Goal: Find contact information: Obtain details needed to contact an individual or organization

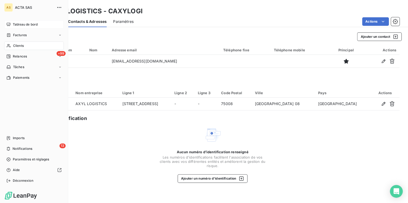
click at [21, 25] on span "Tableau de bord" at bounding box center [25, 24] width 25 height 5
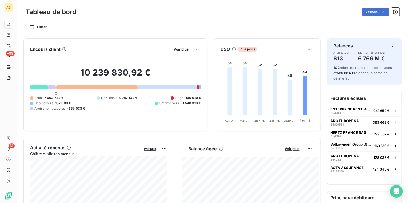
click at [163, 30] on div "Filtrer" at bounding box center [212, 27] width 373 height 10
click at [164, 30] on div "Filtrer" at bounding box center [212, 27] width 373 height 10
drag, startPoint x: 209, startPoint y: 33, endPoint x: 120, endPoint y: 30, distance: 89.3
click at [159, 33] on div "Tableau de bord Actions Filtrer" at bounding box center [212, 17] width 391 height 35
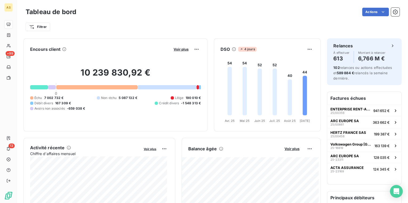
click at [164, 27] on div "Filtrer" at bounding box center [212, 27] width 373 height 10
click at [209, 39] on div "Encours client Voir plus 10 239 830,92 € 0 Échu 7 002 732 € Non-échu 5 087 132 …" at bounding box center [171, 84] width 297 height 93
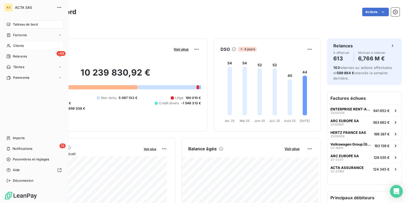
click at [16, 45] on span "Clients" at bounding box center [18, 45] width 11 height 5
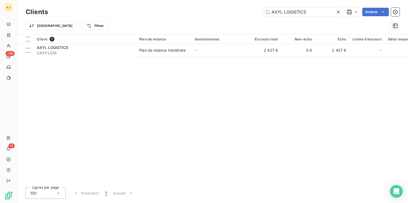
click at [337, 11] on icon at bounding box center [337, 11] width 5 height 5
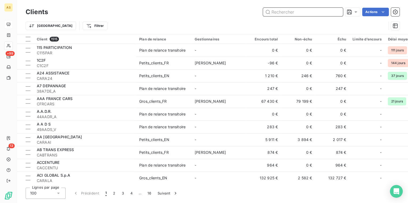
click at [291, 10] on input "text" at bounding box center [303, 12] width 80 height 9
paste input "MONDIAL RELAY"
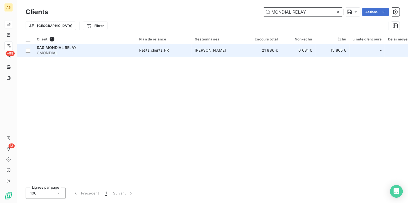
type input "MONDIAL RELAY"
click at [122, 52] on span "CMONDIAL" at bounding box center [85, 52] width 96 height 5
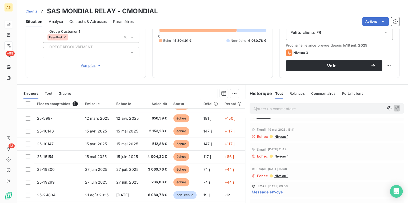
scroll to position [56, 0]
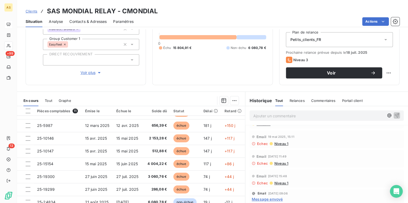
click at [86, 22] on span "Contacts & Adresses" at bounding box center [87, 21] width 37 height 5
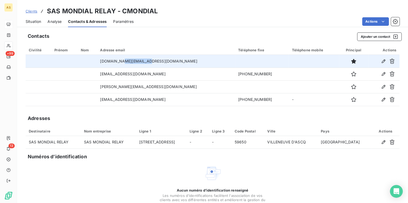
drag, startPoint x: 137, startPoint y: 61, endPoint x: 157, endPoint y: 61, distance: 20.0
click at [157, 61] on td "[DOMAIN_NAME][EMAIL_ADDRESS][DOMAIN_NAME]" at bounding box center [166, 61] width 138 height 13
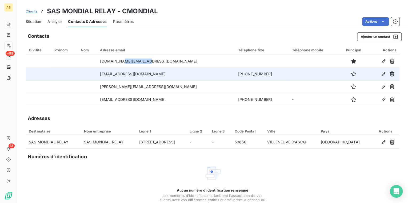
copy td "[DOMAIN_NAME]"
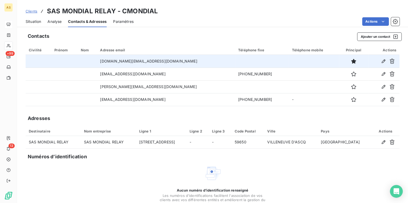
click at [132, 62] on td "[DOMAIN_NAME][EMAIL_ADDRESS][DOMAIN_NAME]" at bounding box center [166, 61] width 138 height 13
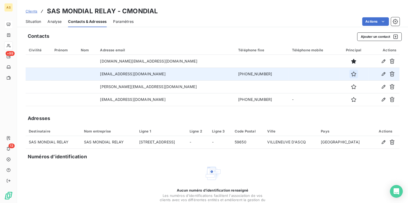
click at [351, 75] on icon "button" at bounding box center [353, 74] width 5 height 5
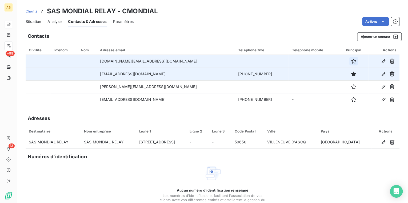
click at [351, 61] on icon "button" at bounding box center [353, 61] width 5 height 5
click at [205, 31] on div "Contacts Ajouter un contact Civilité Prénom Nom Adresse email Téléphone fixe Té…" at bounding box center [212, 129] width 391 height 201
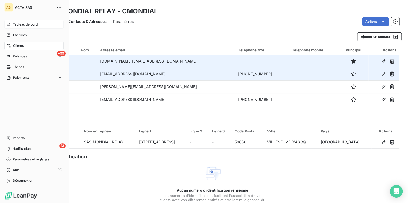
click at [17, 47] on span "Clients" at bounding box center [18, 45] width 11 height 5
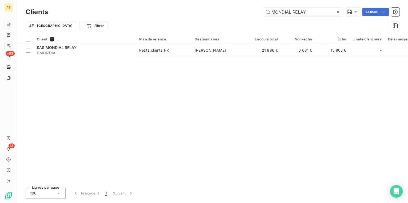
click at [337, 12] on icon at bounding box center [337, 12] width 3 height 3
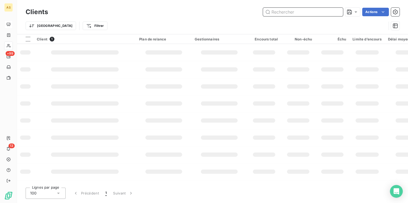
click at [274, 11] on input "text" at bounding box center [303, 12] width 80 height 9
paste input "MBD"
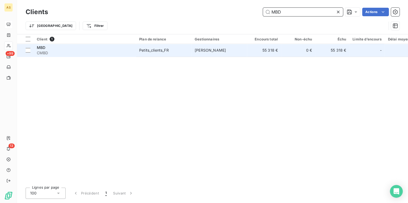
type input "MBD"
click at [161, 50] on div "Petits_clients_FR" at bounding box center [154, 50] width 30 height 5
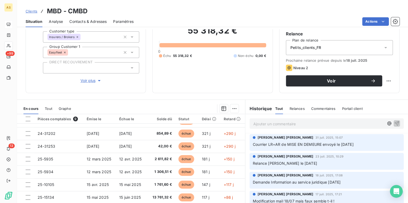
scroll to position [14, 0]
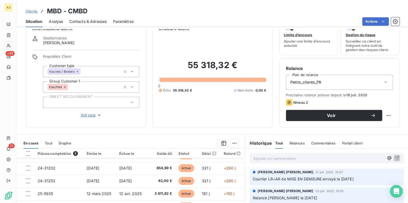
click at [86, 23] on span "Contacts & Adresses" at bounding box center [87, 21] width 37 height 5
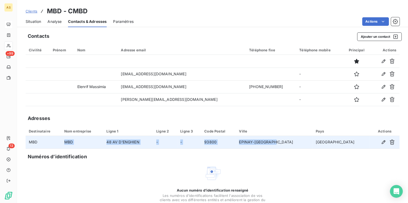
drag, startPoint x: 69, startPoint y: 142, endPoint x: 310, endPoint y: 143, distance: 241.1
click at [310, 143] on tr "MBD MBD 48 AV D'ENGHIEN - - 93800 [GEOGRAPHIC_DATA]-[GEOGRAPHIC_DATA]-SEINE [GE…" at bounding box center [212, 142] width 373 height 13
copy tr "MBD 48 AV D'ENGHIEN - - 93800 EPINAY-[GEOGRAPHIC_DATA]"
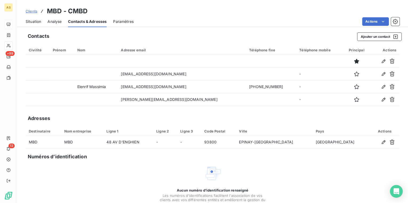
click at [172, 109] on div "Contacts Ajouter un contact Civilité Prénom Nom Adresse email Téléphone fixe Té…" at bounding box center [212, 129] width 391 height 201
click at [35, 22] on span "Situation" at bounding box center [33, 21] width 15 height 5
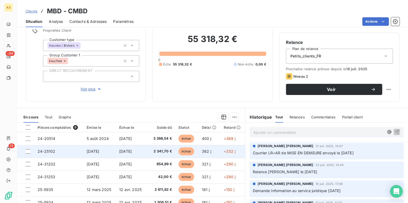
scroll to position [64, 0]
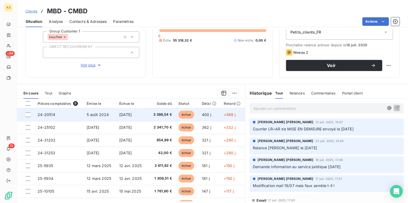
click at [146, 116] on td "3 388,54 €" at bounding box center [160, 114] width 29 height 13
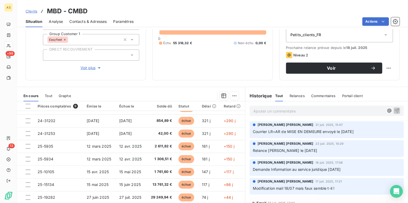
scroll to position [35, 0]
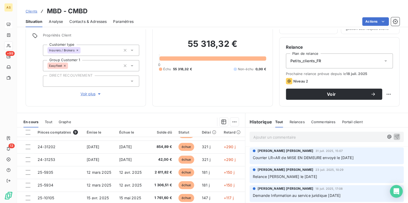
click at [33, 10] on span "Clients" at bounding box center [32, 11] width 12 height 4
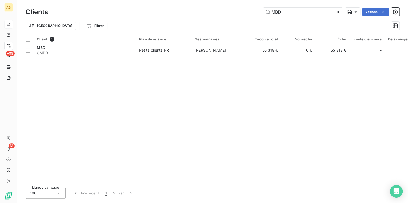
click at [337, 12] on icon at bounding box center [337, 12] width 3 height 3
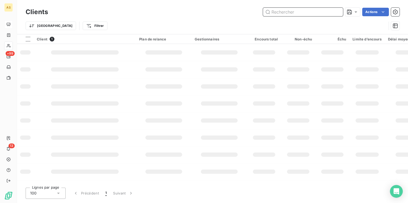
click at [279, 12] on input "text" at bounding box center [303, 12] width 80 height 9
paste input "YS INTERNATIONAL TRANSPORT"
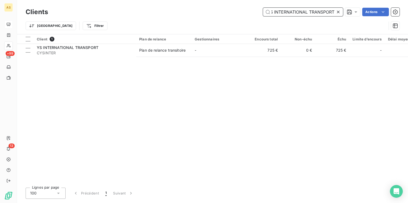
type input "YS INTERNATIONAL TRANSPORT"
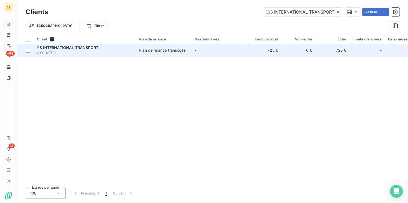
click at [149, 51] on div "Plan de relance transitoire" at bounding box center [162, 50] width 46 height 5
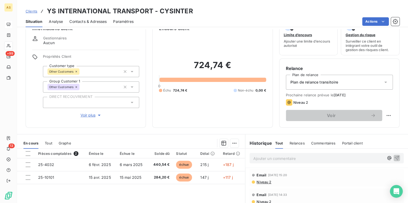
scroll to position [21, 0]
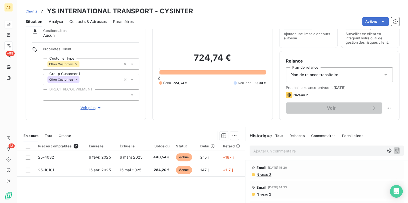
click at [75, 21] on span "Contacts & Adresses" at bounding box center [87, 21] width 37 height 5
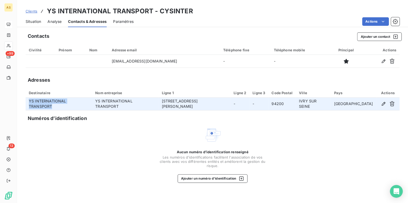
drag, startPoint x: 29, startPoint y: 103, endPoint x: 92, endPoint y: 106, distance: 62.7
click at [92, 106] on td "YS INTERNATIONAL TRANSPORT" at bounding box center [59, 104] width 66 height 13
copy td "YS INTERNATIONAL TRANSPORT"
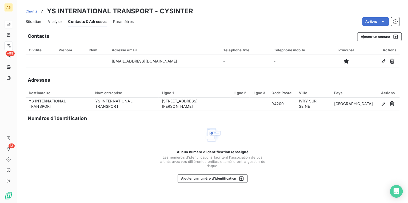
click at [116, 113] on div "Contacts Ajouter un contact Civilité Prénom Nom Adresse email Téléphone fixe Té…" at bounding box center [212, 116] width 391 height 174
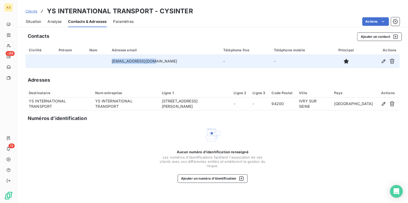
drag, startPoint x: 121, startPoint y: 60, endPoint x: 168, endPoint y: 65, distance: 47.4
click at [168, 65] on td "[EMAIL_ADDRESS][DOMAIN_NAME]" at bounding box center [163, 61] width 111 height 13
copy td "[EMAIL_ADDRESS][DOMAIN_NAME]"
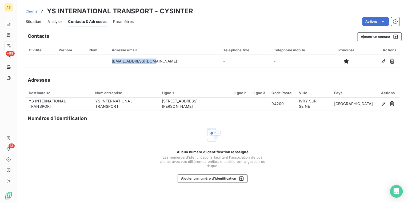
click at [32, 12] on span "Clients" at bounding box center [32, 11] width 12 height 4
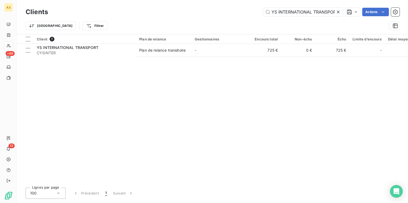
click at [337, 13] on icon at bounding box center [337, 11] width 5 height 5
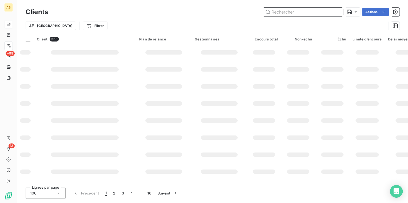
click at [303, 12] on input "text" at bounding box center [303, 12] width 80 height 9
paste input "HBB"
click at [285, 12] on input "HBBHBB" at bounding box center [303, 12] width 80 height 9
paste input "HBB"
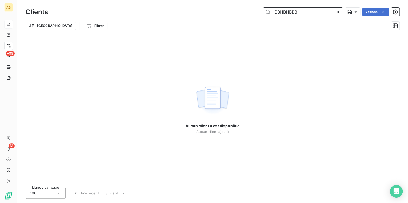
drag, startPoint x: 300, startPoint y: 9, endPoint x: 279, endPoint y: 12, distance: 21.5
click at [279, 12] on input "HBBHBHBBB" at bounding box center [303, 12] width 80 height 9
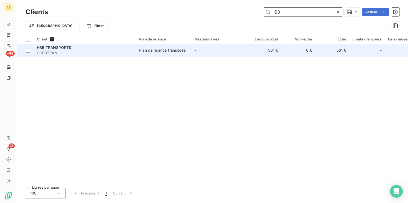
type input "HBB"
click at [133, 52] on td "HBB TRANSPORTS CHBBTRAN" at bounding box center [85, 50] width 102 height 13
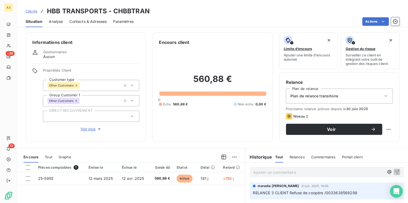
click at [92, 19] on span "Contacts & Adresses" at bounding box center [87, 21] width 37 height 5
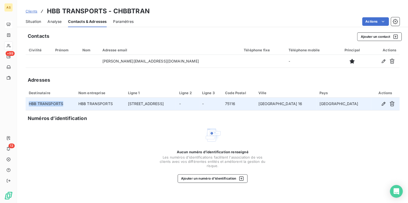
drag, startPoint x: 62, startPoint y: 104, endPoint x: 28, endPoint y: 100, distance: 34.5
click at [28, 100] on td "HBB TRANSPORTS" at bounding box center [51, 104] width 50 height 13
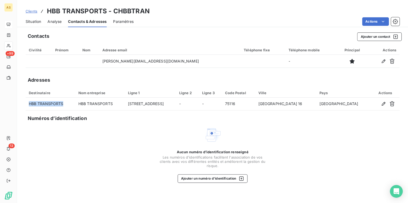
copy td "HBB TRANSPORTS"
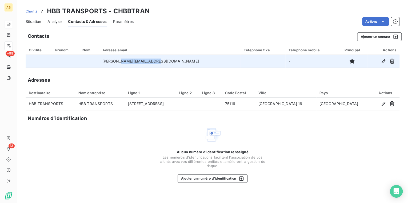
drag, startPoint x: 165, startPoint y: 61, endPoint x: 134, endPoint y: 61, distance: 30.4
click at [134, 61] on td "[PERSON_NAME][EMAIL_ADDRESS][DOMAIN_NAME]" at bounding box center [169, 61] width 141 height 13
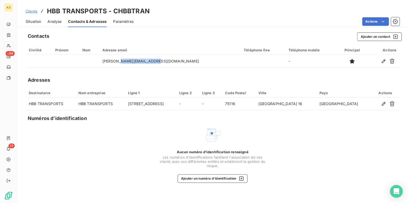
copy td "[DOMAIN_NAME]"
click at [35, 21] on span "Situation" at bounding box center [33, 21] width 15 height 5
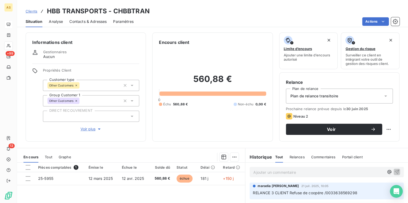
click at [82, 19] on span "Contacts & Adresses" at bounding box center [87, 21] width 37 height 5
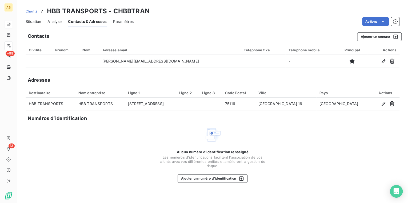
click at [37, 21] on span "Situation" at bounding box center [33, 21] width 15 height 5
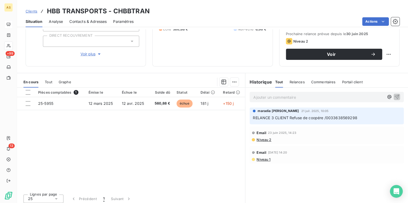
scroll to position [78, 0]
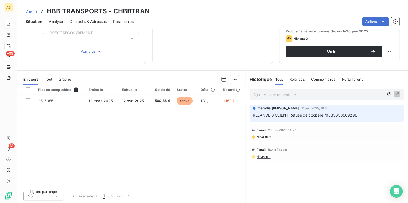
click at [262, 156] on span "Niveau 1" at bounding box center [263, 157] width 14 height 4
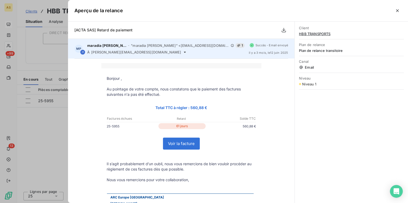
click at [214, 46] on span ""maradia [PERSON_NAME]" <[EMAIL_ADDRESS][DOMAIN_NAME]>" at bounding box center [180, 45] width 98 height 4
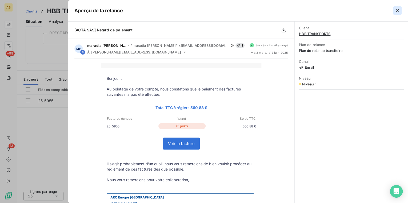
click at [397, 11] on icon "button" at bounding box center [396, 10] width 5 height 5
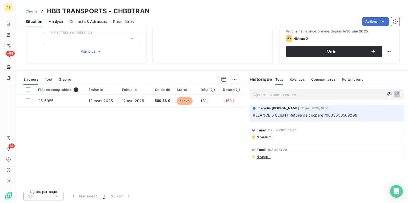
click at [265, 137] on span "Niveau 2" at bounding box center [263, 137] width 15 height 4
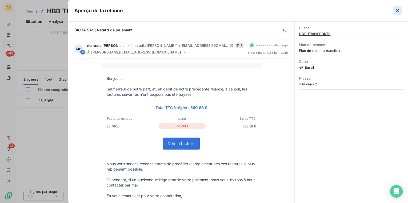
click at [396, 12] on icon "button" at bounding box center [396, 10] width 5 height 5
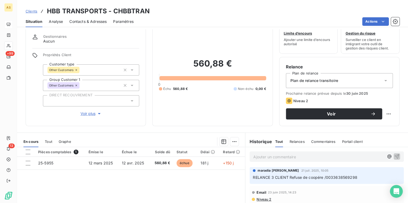
scroll to position [14, 0]
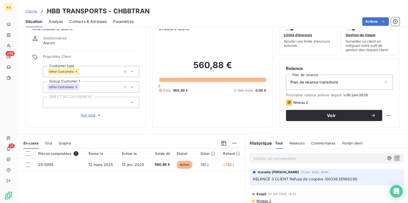
click at [94, 22] on span "Contacts & Adresses" at bounding box center [87, 21] width 37 height 5
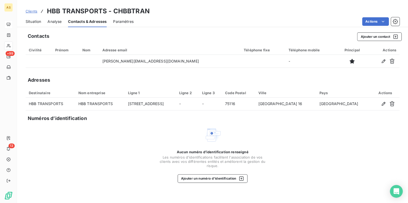
click at [35, 21] on span "Situation" at bounding box center [33, 21] width 15 height 5
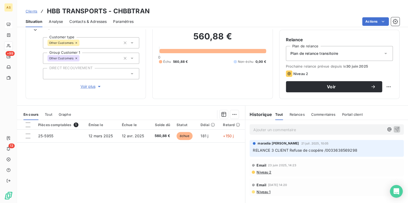
scroll to position [78, 0]
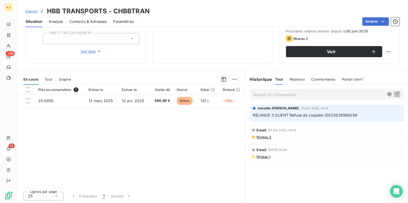
click at [261, 136] on span "Niveau 2" at bounding box center [263, 137] width 15 height 4
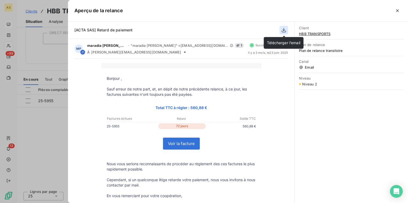
click at [282, 29] on icon "button" at bounding box center [283, 29] width 5 height 5
click at [282, 31] on icon "button" at bounding box center [283, 29] width 5 height 5
drag, startPoint x: 347, startPoint y: 149, endPoint x: 246, endPoint y: 113, distance: 106.7
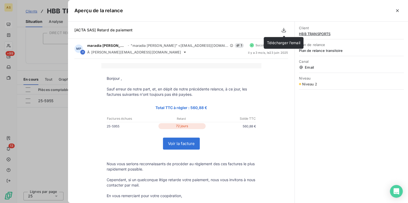
click at [347, 149] on div "Client HBB TRANSPORTS Plan de relance Plan de relance transitoire Canal Email N…" at bounding box center [350, 113] width 113 height 182
click at [285, 30] on icon "button" at bounding box center [283, 30] width 4 height 5
drag, startPoint x: 353, startPoint y: 106, endPoint x: 353, endPoint y: 92, distance: 13.6
click at [353, 106] on div "Client HBB TRANSPORTS Plan de relance Plan de relance transitoire Canal Email N…" at bounding box center [350, 113] width 113 height 182
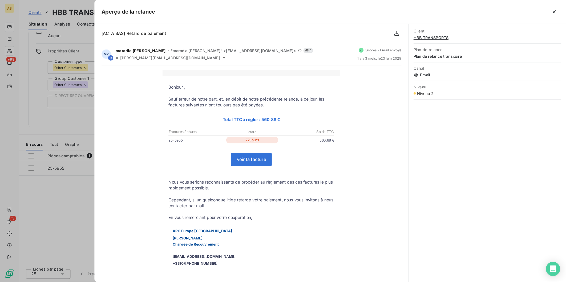
scroll to position [0, 0]
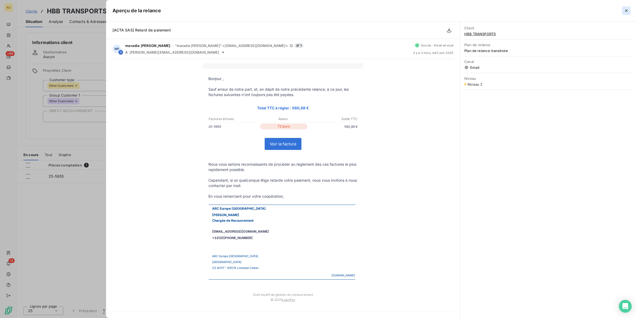
click at [407, 9] on button "button" at bounding box center [626, 10] width 9 height 9
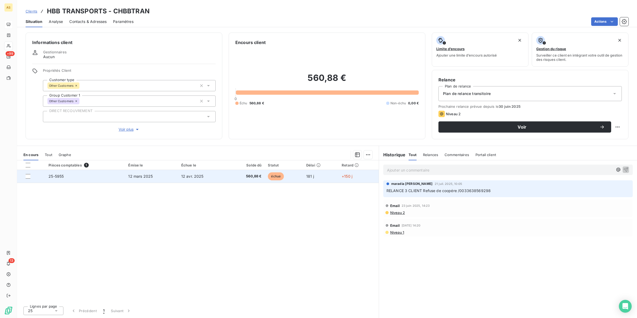
click at [192, 178] on span "12 avr. 2025" at bounding box center [192, 176] width 22 height 5
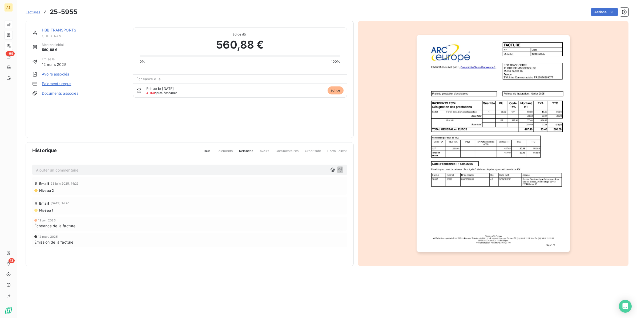
click at [407, 95] on img "button" at bounding box center [492, 143] width 153 height 217
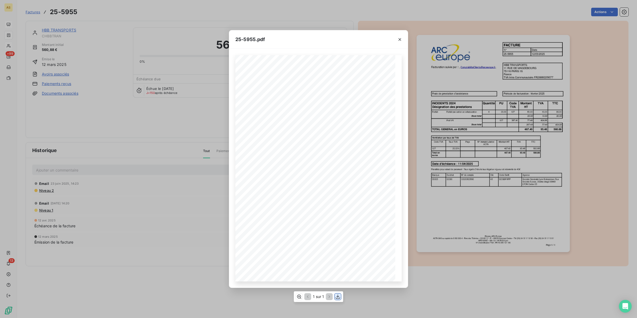
click at [337, 203] on icon "button" at bounding box center [337, 296] width 5 height 5
click at [397, 42] on button "button" at bounding box center [399, 39] width 9 height 9
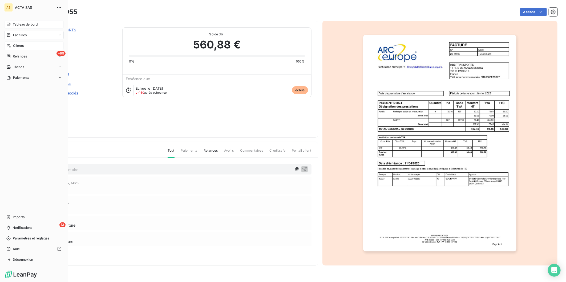
click at [23, 46] on span "Clients" at bounding box center [18, 45] width 11 height 5
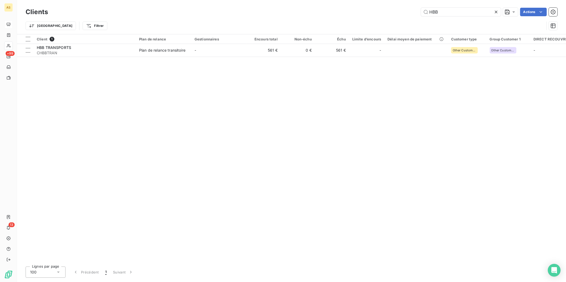
click at [407, 12] on icon at bounding box center [495, 11] width 5 height 5
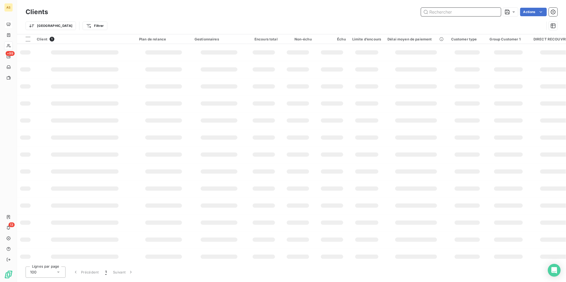
click at [407, 14] on input "text" at bounding box center [461, 12] width 80 height 9
paste input "MBT EXPRESS CMB"
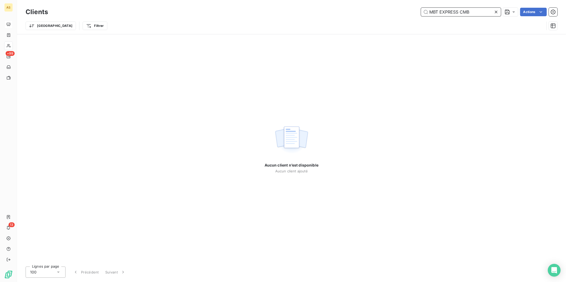
drag, startPoint x: 474, startPoint y: 13, endPoint x: 460, endPoint y: 11, distance: 14.4
click at [407, 11] on input "MBT EXPRESS CMB" at bounding box center [461, 12] width 80 height 9
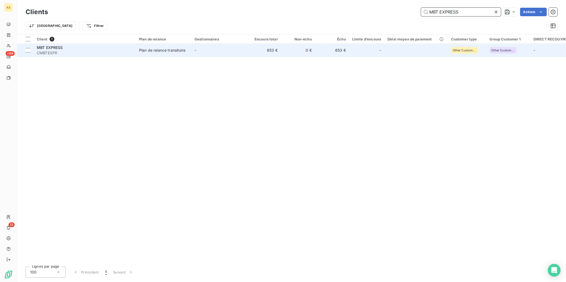
type input "MBT EXPRESS"
click at [106, 48] on div "MBT EXPRESS" at bounding box center [85, 47] width 96 height 5
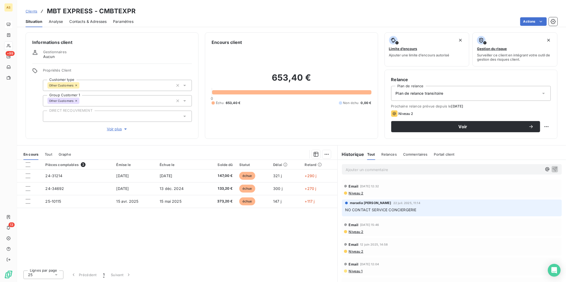
click at [97, 18] on div "Contacts & Adresses" at bounding box center [87, 21] width 37 height 11
